Goal: Task Accomplishment & Management: Complete application form

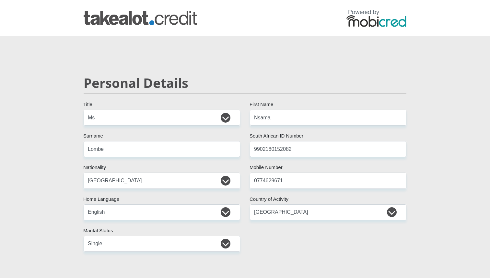
select select "Ms"
select select "ZAF"
select select "eng"
select select "ZAF"
select select "2"
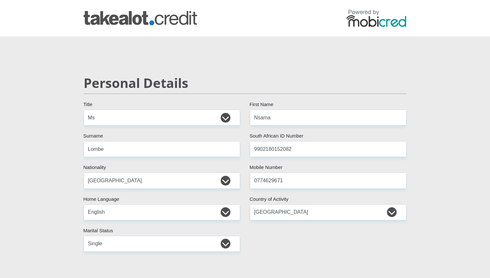
select select "Gauteng"
select select "4"
select select "Rented"
select select "1"
select select "17"
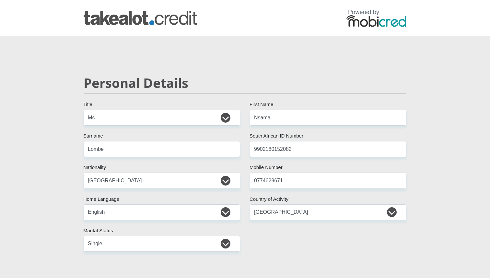
select select "Service Industry"
select select "24"
select select "25"
select select "SAV"
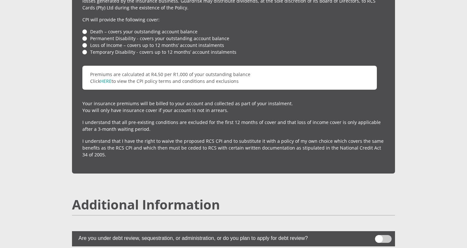
scroll to position [1816, 0]
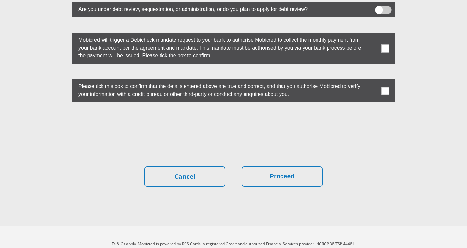
click at [391, 79] on label at bounding box center [233, 90] width 323 height 23
click at [372, 81] on input "checkbox" at bounding box center [372, 81] width 0 height 0
click at [389, 44] on span at bounding box center [385, 48] width 8 height 8
click at [372, 35] on input "checkbox" at bounding box center [372, 35] width 0 height 0
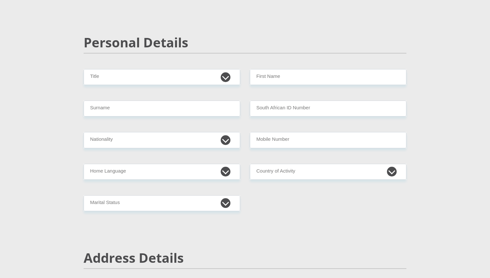
scroll to position [45, 0]
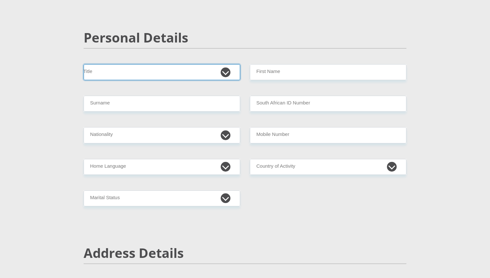
click at [106, 68] on select "Mr Ms Mrs Dr [PERSON_NAME]" at bounding box center [162, 72] width 157 height 16
select select "Ms"
click at [84, 64] on select "Mr Ms Mrs Dr [PERSON_NAME]" at bounding box center [162, 72] width 157 height 16
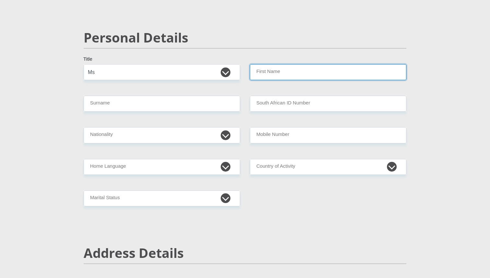
click at [266, 75] on input "First Name" at bounding box center [328, 72] width 157 height 16
type input "Nsama"
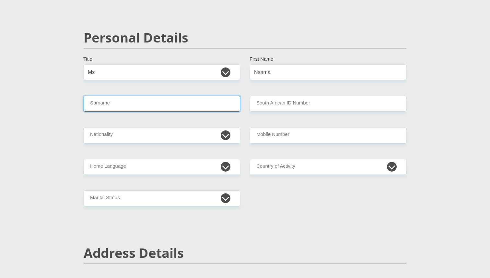
click at [136, 105] on input "Surname" at bounding box center [162, 104] width 157 height 16
type input "Lombe"
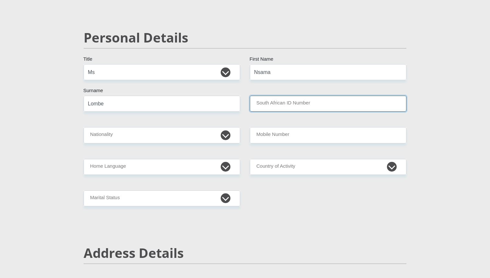
click at [275, 107] on input "South African ID Number" at bounding box center [328, 104] width 157 height 16
type input "9902180152082"
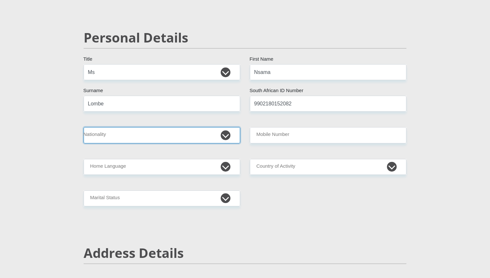
click at [146, 137] on select "[GEOGRAPHIC_DATA] [GEOGRAPHIC_DATA] [GEOGRAPHIC_DATA] [GEOGRAPHIC_DATA] [GEOGRA…" at bounding box center [162, 135] width 157 height 16
select select "ZAF"
click at [84, 127] on select "[GEOGRAPHIC_DATA] [GEOGRAPHIC_DATA] [GEOGRAPHIC_DATA] [GEOGRAPHIC_DATA] [GEOGRA…" at bounding box center [162, 135] width 157 height 16
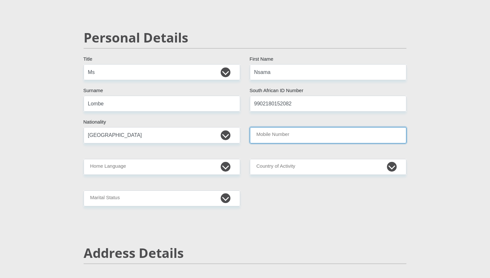
click at [296, 129] on input "Mobile Number" at bounding box center [328, 135] width 157 height 16
type input "0774629671"
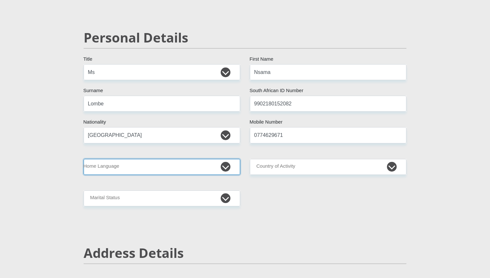
click at [179, 171] on select "Afrikaans English Sepedi South Ndebele Southern Sotho Swati Tsonga Tswana Venda…" at bounding box center [162, 167] width 157 height 16
select select "eng"
click at [84, 159] on select "Afrikaans English Sepedi South Ndebele Southern Sotho Swati Tsonga Tswana Venda…" at bounding box center [162, 167] width 157 height 16
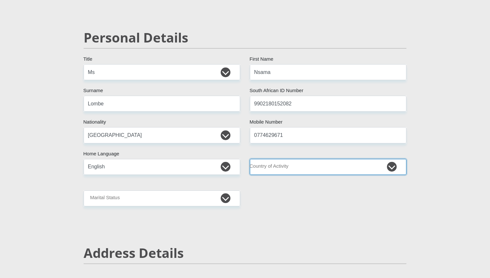
click at [293, 169] on select "[GEOGRAPHIC_DATA] [GEOGRAPHIC_DATA] [GEOGRAPHIC_DATA] [GEOGRAPHIC_DATA] [GEOGRA…" at bounding box center [328, 167] width 157 height 16
select select "ZAF"
click at [250, 159] on select "[GEOGRAPHIC_DATA] [GEOGRAPHIC_DATA] [GEOGRAPHIC_DATA] [GEOGRAPHIC_DATA] [GEOGRA…" at bounding box center [328, 167] width 157 height 16
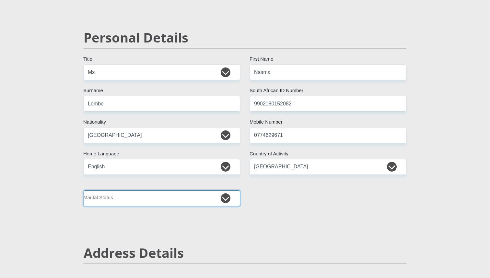
click at [160, 202] on select "Married ANC Single Divorced Widowed Married COP or Customary Law" at bounding box center [162, 198] width 157 height 16
select select "2"
click at [84, 190] on select "Married ANC Single Divorced Widowed Married COP or Customary Law" at bounding box center [162, 198] width 157 height 16
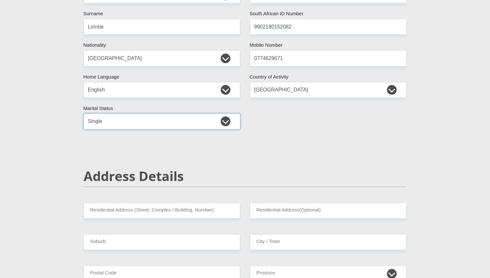
scroll to position [124, 0]
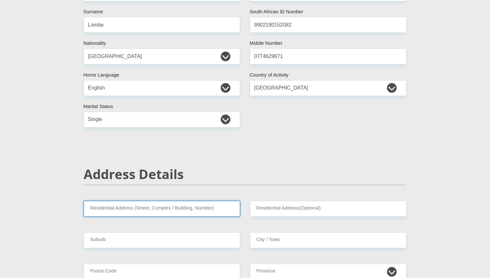
click at [148, 205] on input "Residential Address (Street, Complex / Building, Number)" at bounding box center [162, 209] width 157 height 16
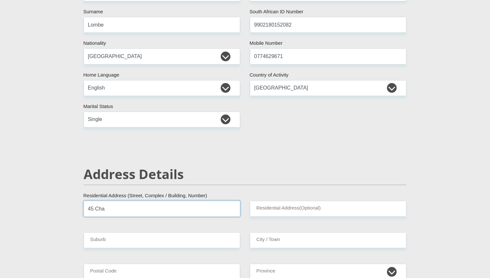
type input "45 Cha"
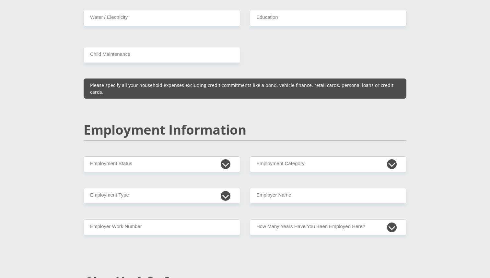
scroll to position [910, 0]
